Goal: Communication & Community: Share content

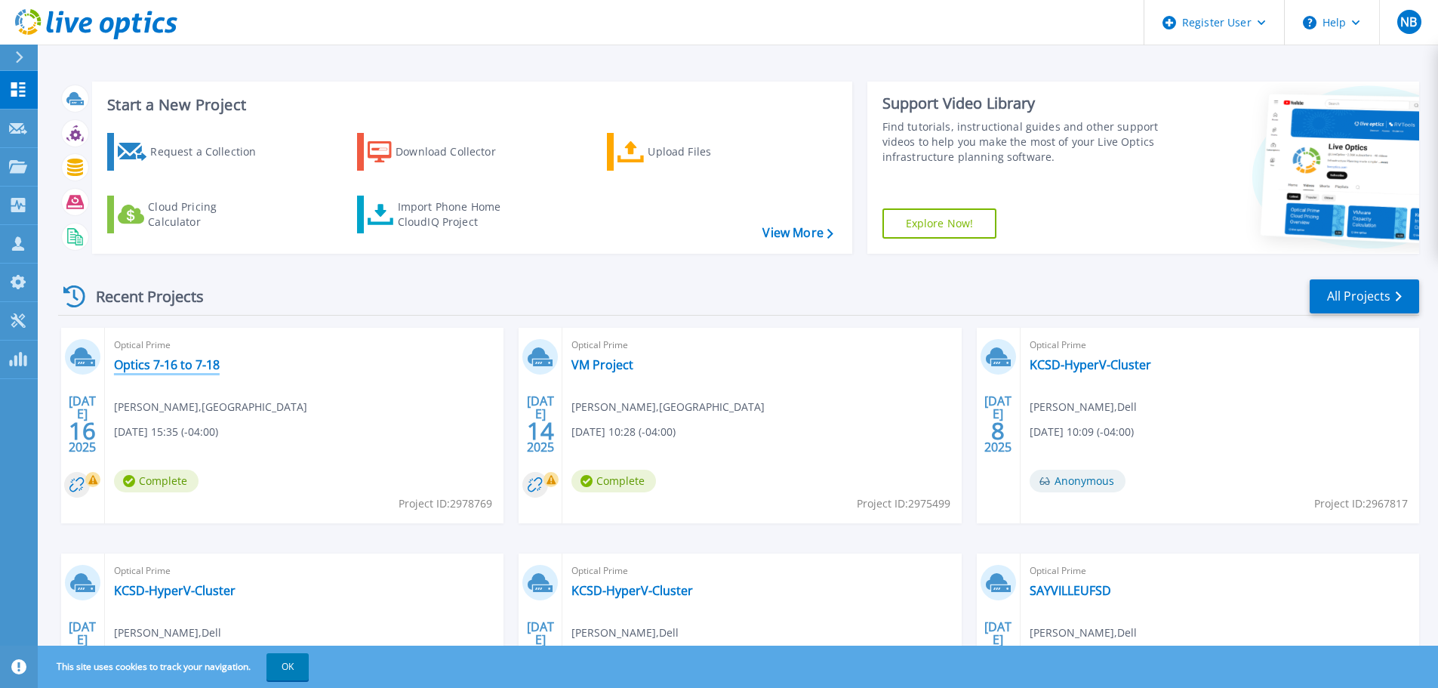
click at [161, 364] on link "Optics 7-16 to 7-18" at bounding box center [167, 364] width 106 height 15
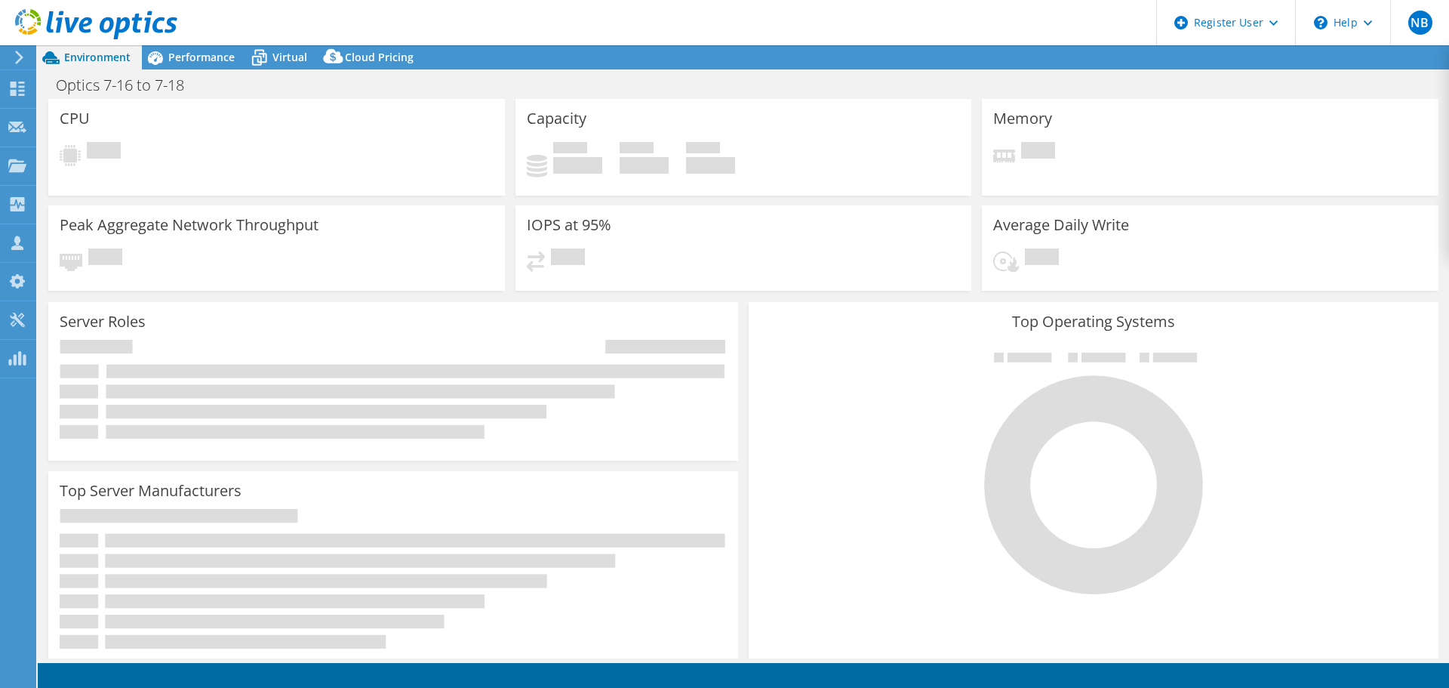
select select "USD"
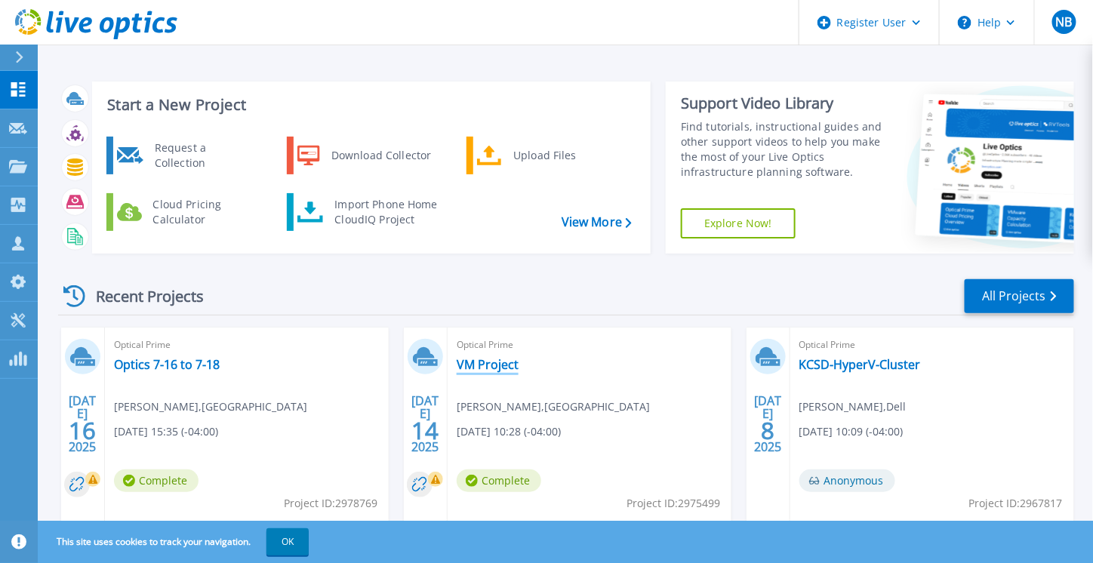
click at [502, 364] on link "VM Project" at bounding box center [488, 364] width 62 height 15
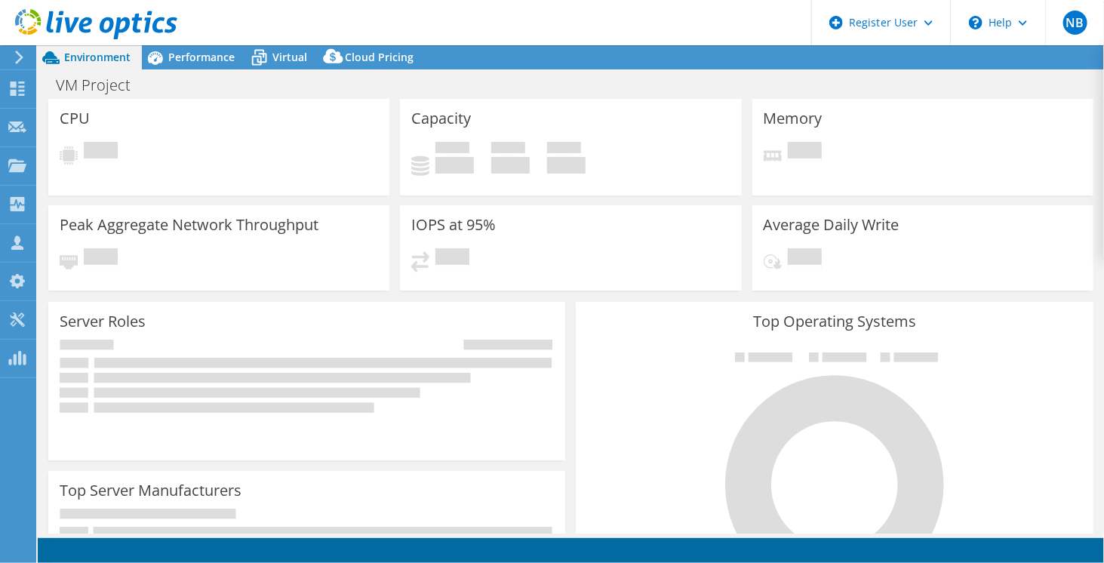
select select "USD"
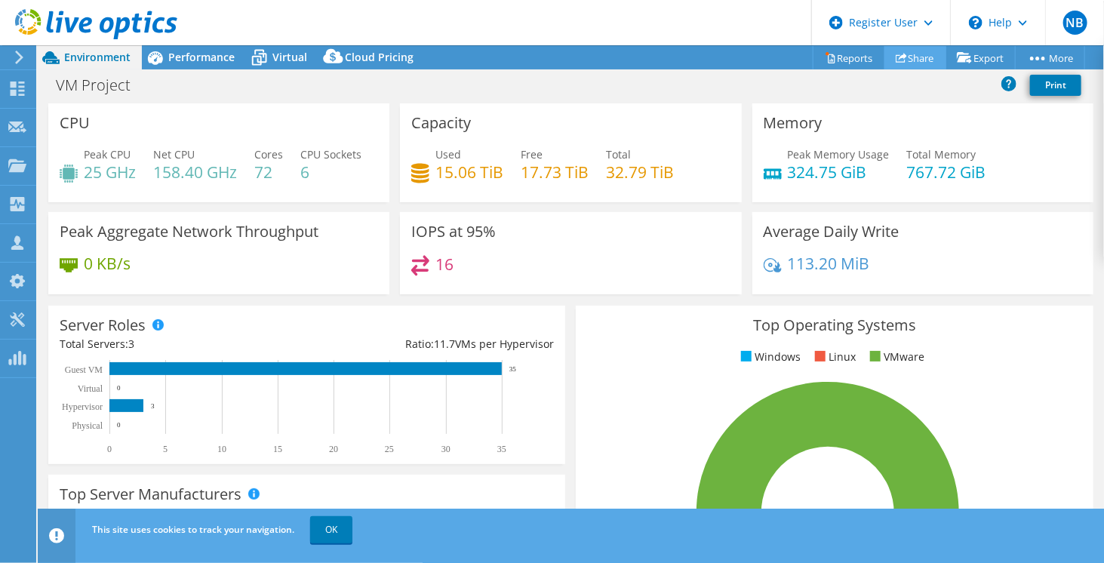
click at [923, 57] on link "Share" at bounding box center [916, 57] width 62 height 23
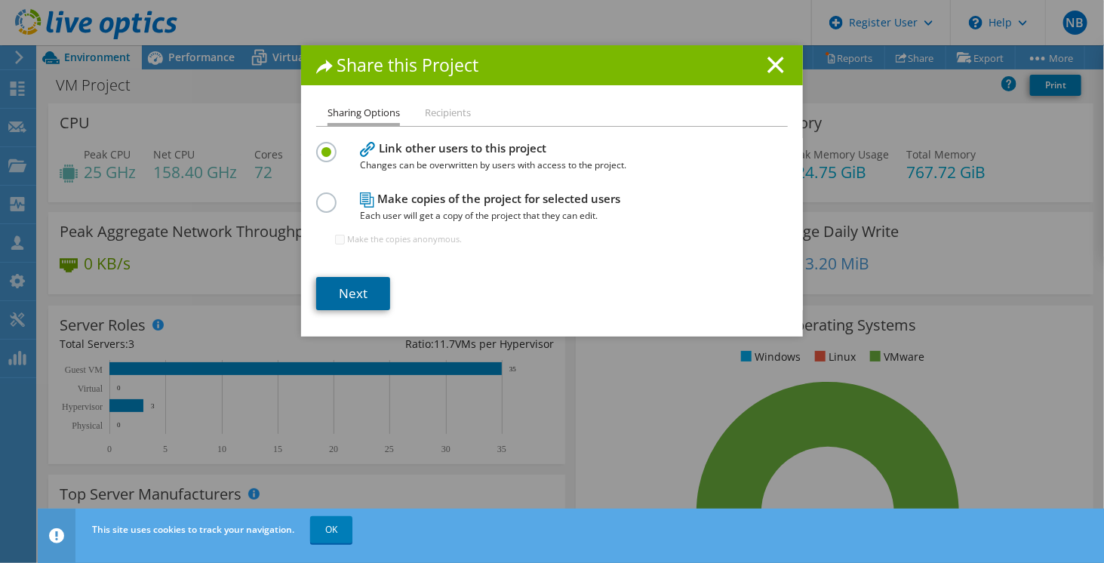
click at [344, 294] on link "Next" at bounding box center [353, 293] width 74 height 33
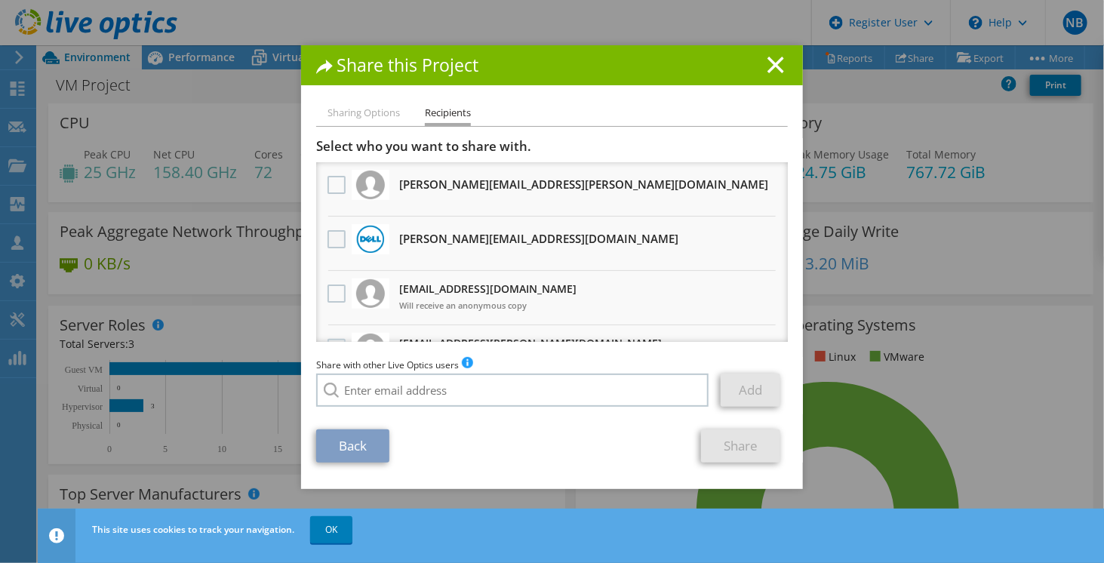
click at [334, 236] on label at bounding box center [339, 239] width 22 height 18
click at [0, 0] on input "checkbox" at bounding box center [0, 0] width 0 height 0
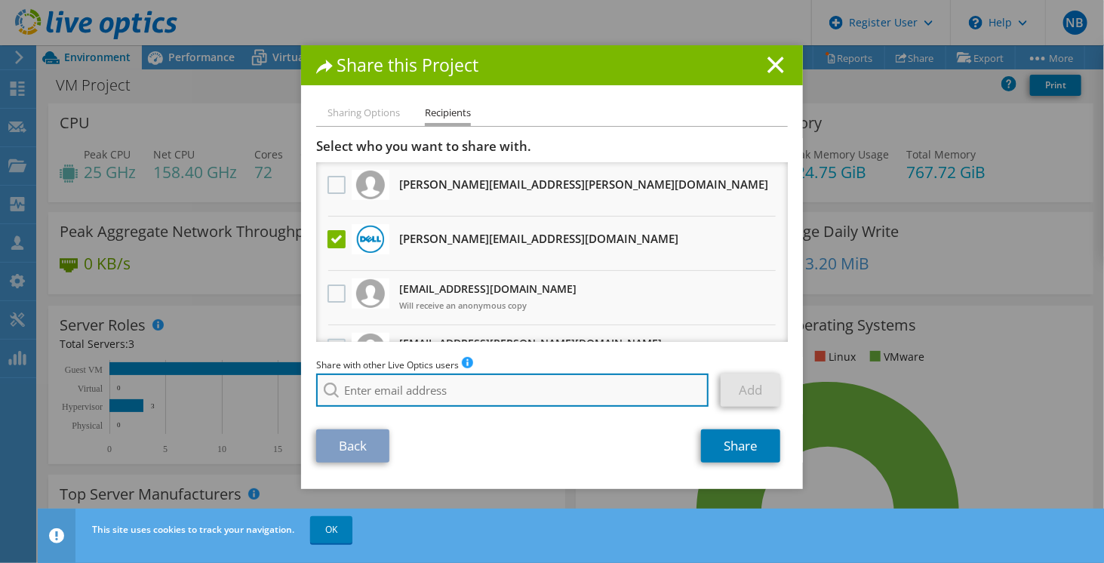
click at [378, 387] on input "search" at bounding box center [512, 390] width 393 height 33
type input "e"
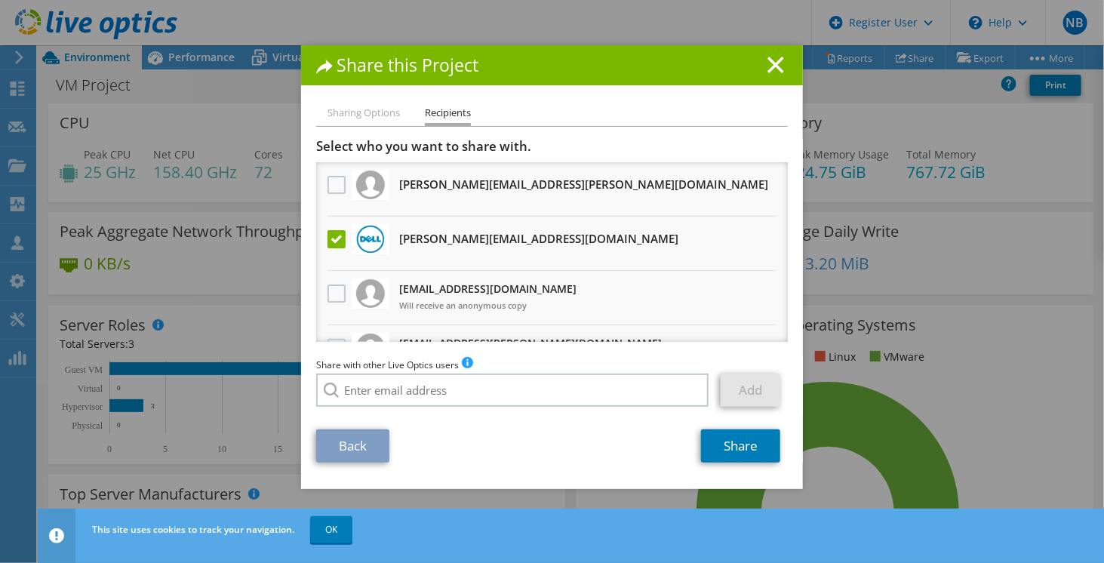
click at [538, 462] on div "Back Share" at bounding box center [552, 446] width 472 height 33
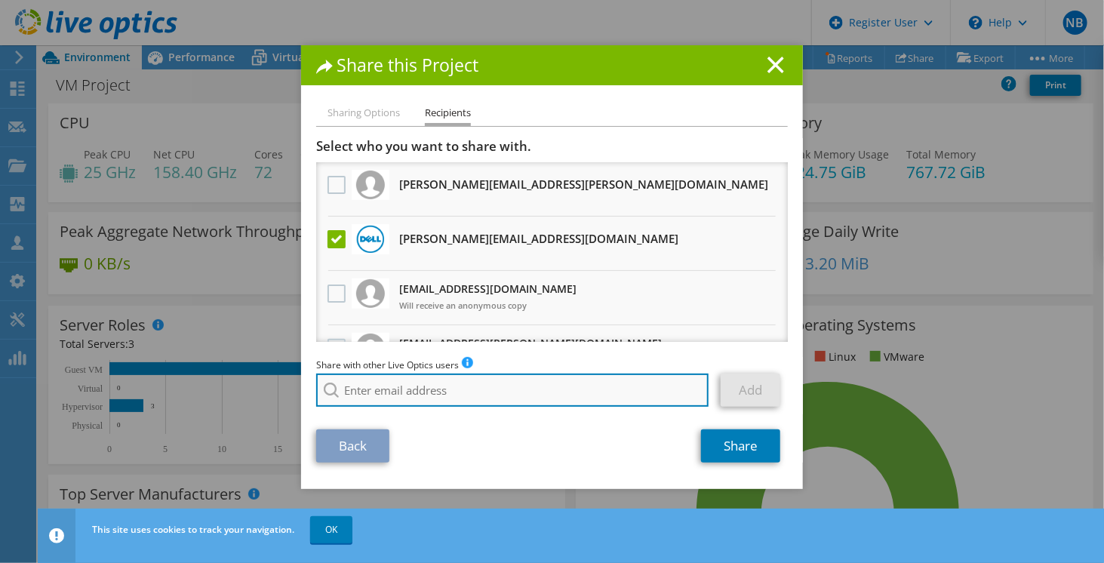
click at [544, 383] on input "search" at bounding box center [512, 390] width 393 height 33
paste input "[PERSON_NAME][EMAIL_ADDRESS][PERSON_NAME][DOMAIN_NAME]"
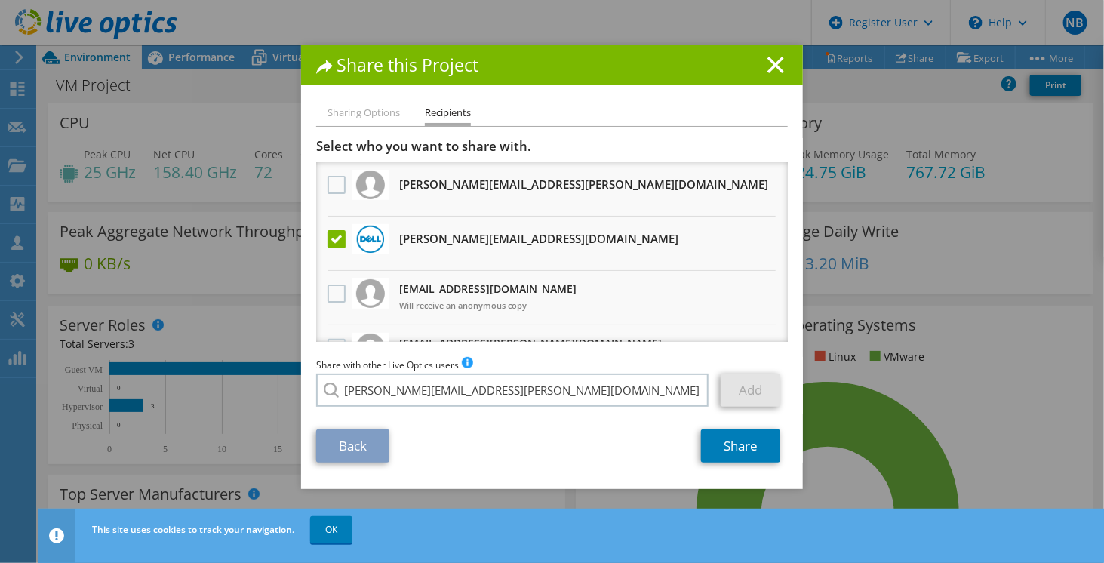
click at [522, 437] on div "Back Share" at bounding box center [552, 446] width 472 height 33
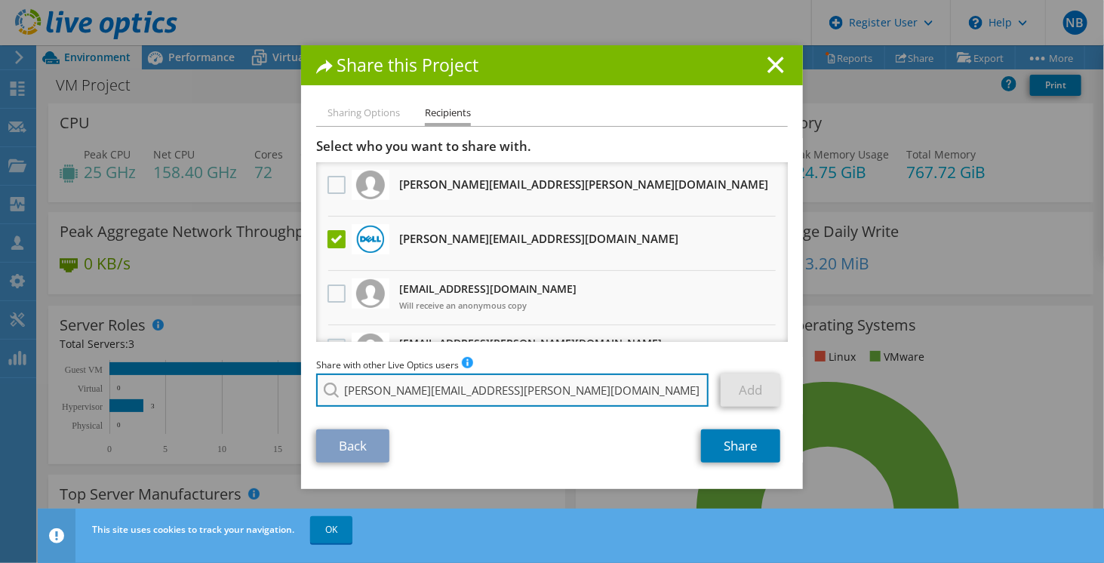
click at [522, 393] on input "[PERSON_NAME][EMAIL_ADDRESS][PERSON_NAME][DOMAIN_NAME]" at bounding box center [512, 390] width 393 height 33
click at [522, 390] on input "[PERSON_NAME][EMAIL_ADDRESS][PERSON_NAME][DOMAIN_NAME]" at bounding box center [512, 390] width 393 height 33
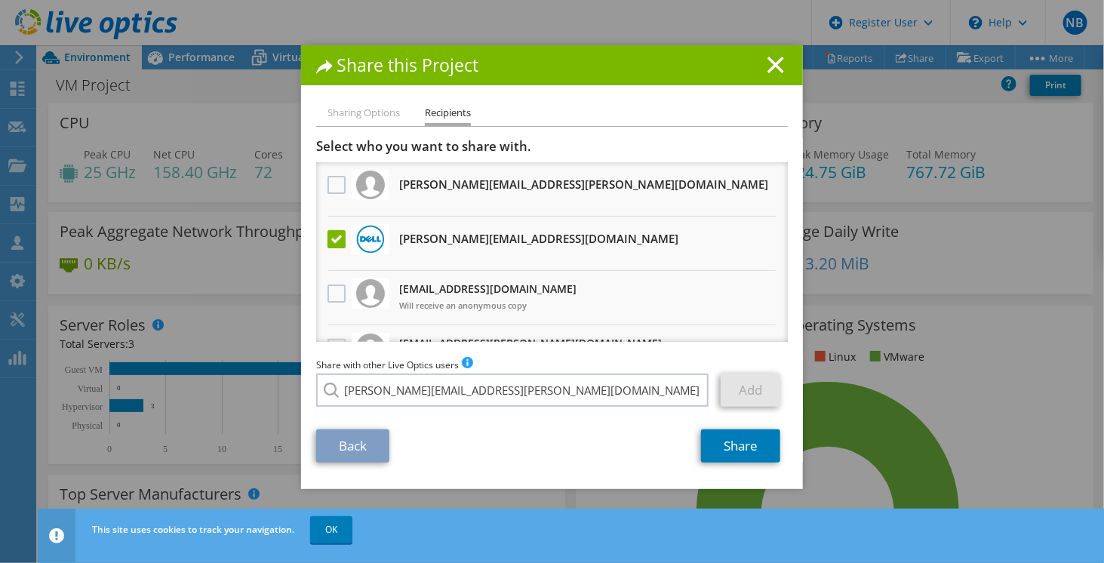
click at [508, 433] on div "Back Share" at bounding box center [552, 446] width 472 height 33
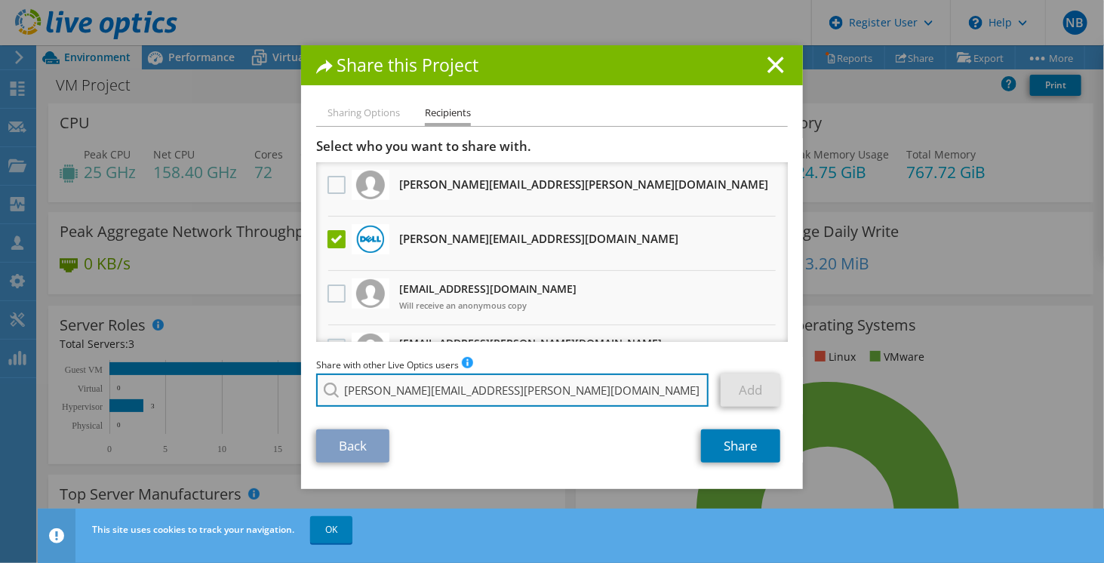
click at [570, 396] on input "[PERSON_NAME][EMAIL_ADDRESS][PERSON_NAME][DOMAIN_NAME]" at bounding box center [512, 390] width 393 height 33
click at [530, 395] on input "[PERSON_NAME][EMAIL_ADDRESS][PERSON_NAME][DOMAIN_NAME]" at bounding box center [512, 390] width 393 height 33
type input "[PERSON_NAME][EMAIL_ADDRESS][PERSON_NAME][DOMAIN_NAME]"
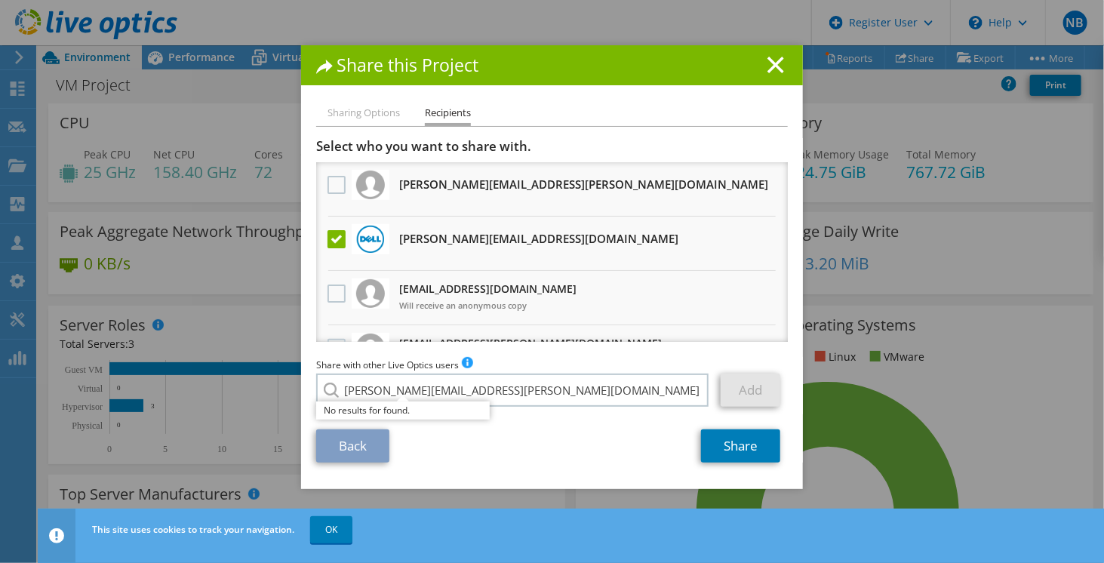
click at [499, 436] on div "Back Share" at bounding box center [552, 446] width 472 height 33
click at [777, 69] on line at bounding box center [776, 64] width 15 height 15
